Goal: Find specific page/section: Find specific page/section

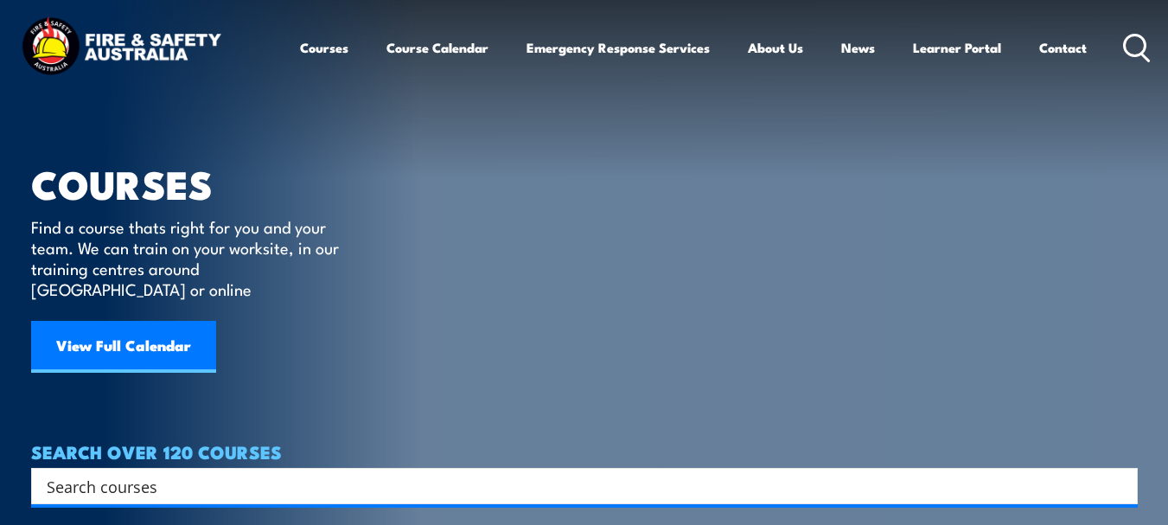
click at [21, 145] on section "COURSES Find a course thats right for you and your team. We can train on your w…" at bounding box center [584, 280] width 1168 height 560
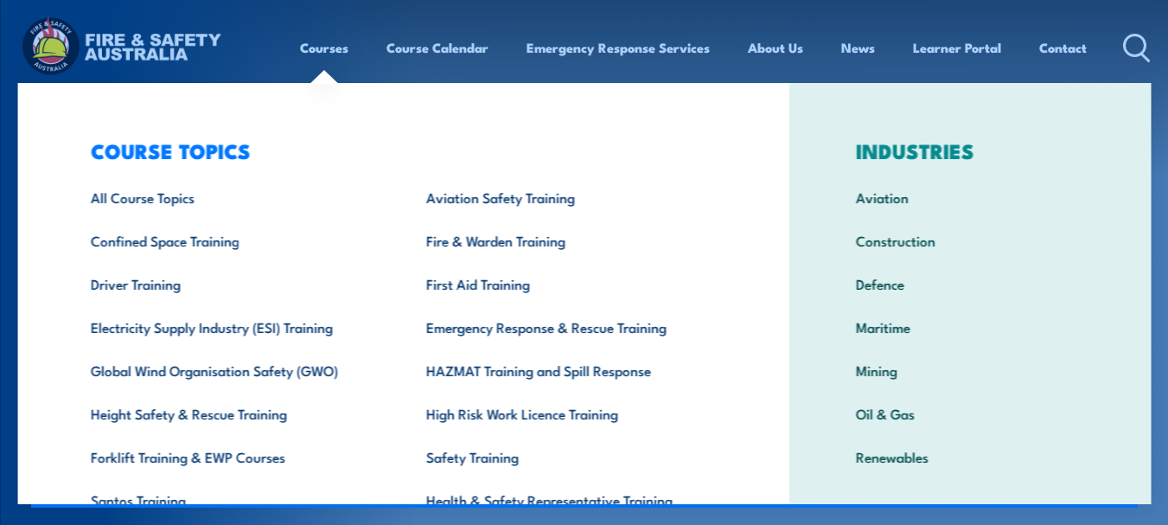
click at [321, 50] on link "Courses" at bounding box center [324, 48] width 48 height 42
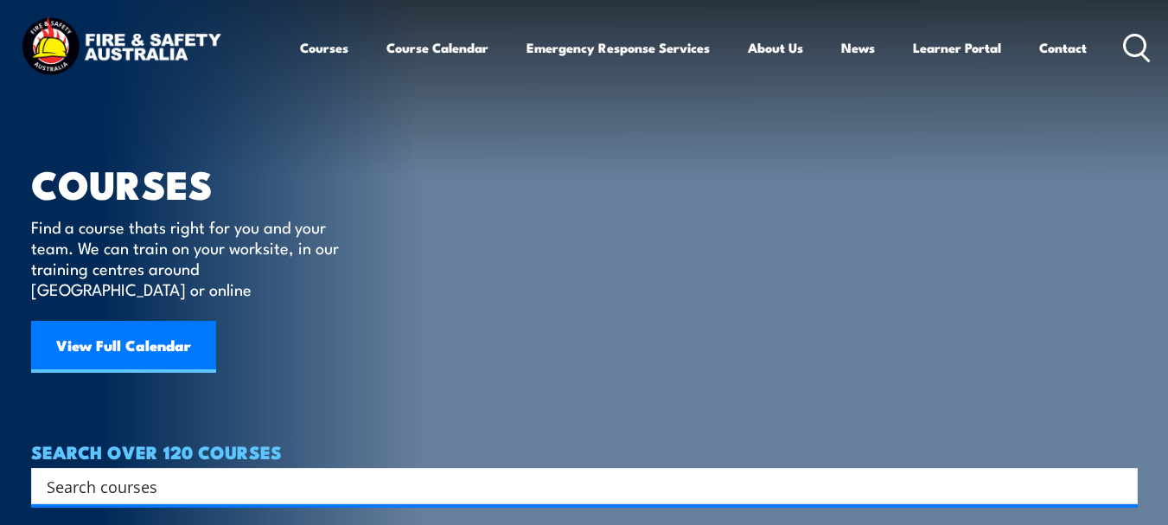
click at [322, 50] on link "Courses" at bounding box center [324, 48] width 48 height 42
click at [199, 473] on input "Search input" at bounding box center [573, 486] width 1053 height 26
click at [171, 473] on input "Search input" at bounding box center [573, 486] width 1053 height 26
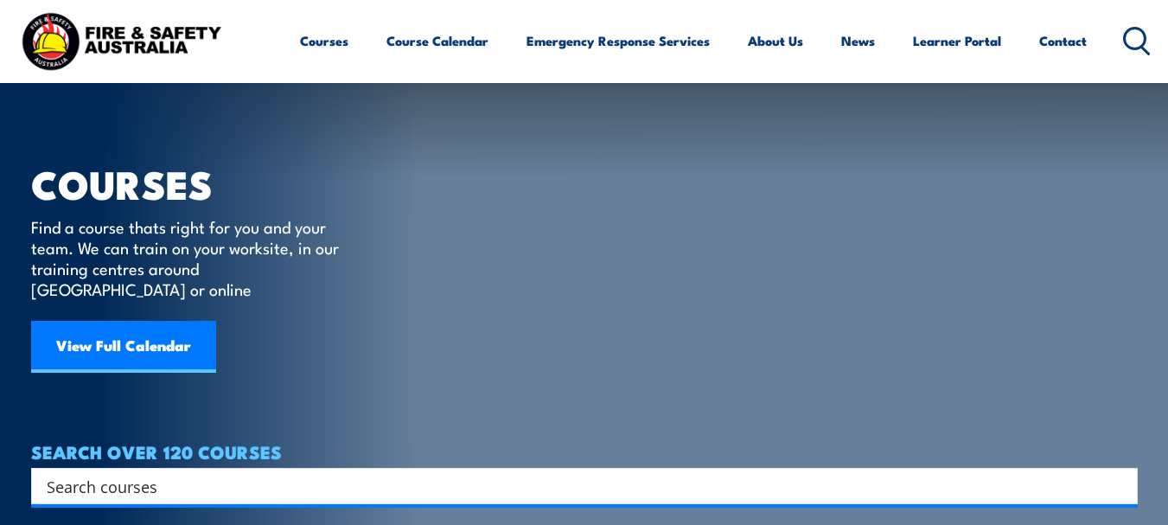
scroll to position [173, 0]
